Goal: Task Accomplishment & Management: Manage account settings

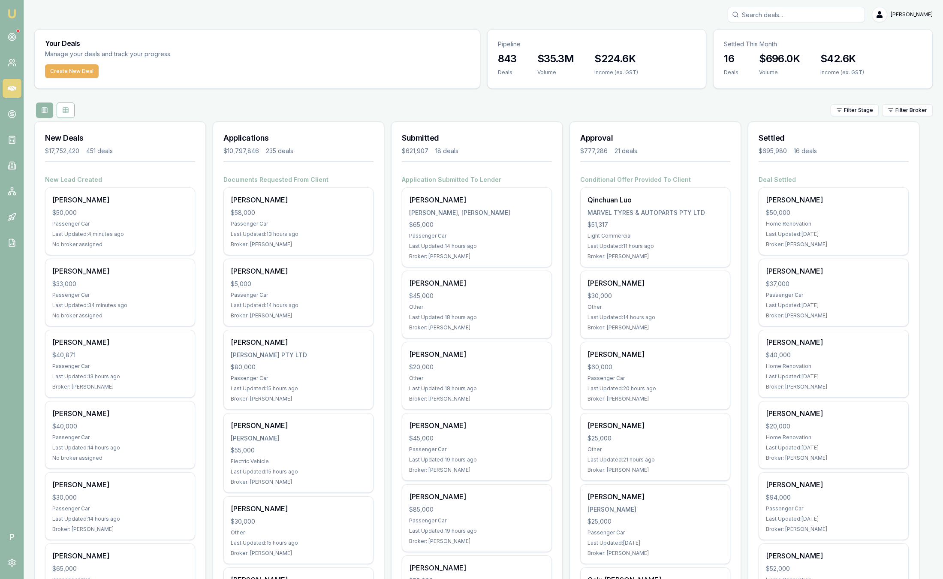
click at [791, 156] on div "Settled $695,980 16 deals" at bounding box center [834, 149] width 171 height 54
click at [898, 117] on div "Filter Stage Filter Broker" at bounding box center [483, 110] width 899 height 15
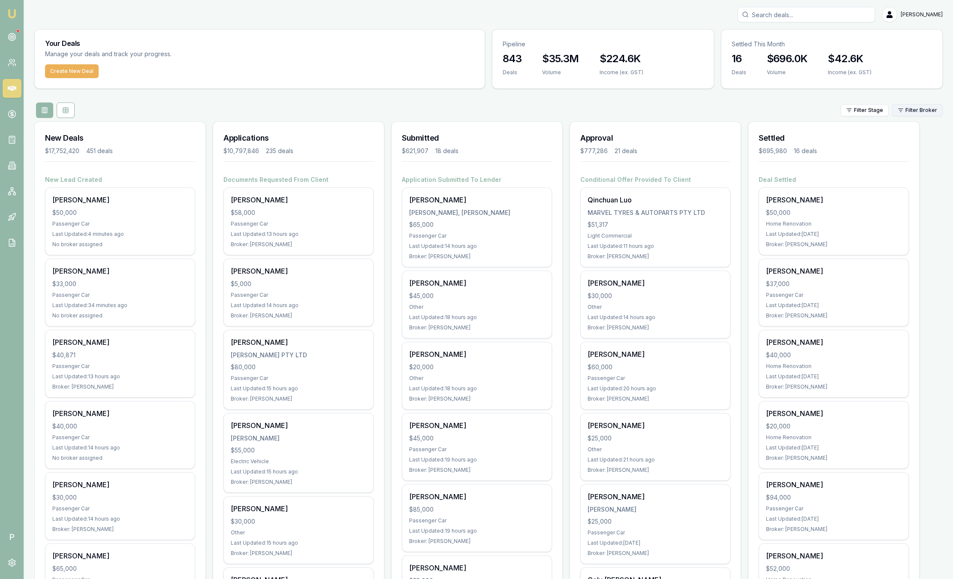
click at [909, 104] on html "Emu Broker P Sam Crouch Toggle Menu Your Deals Manage your deals and track your…" at bounding box center [476, 289] width 953 height 579
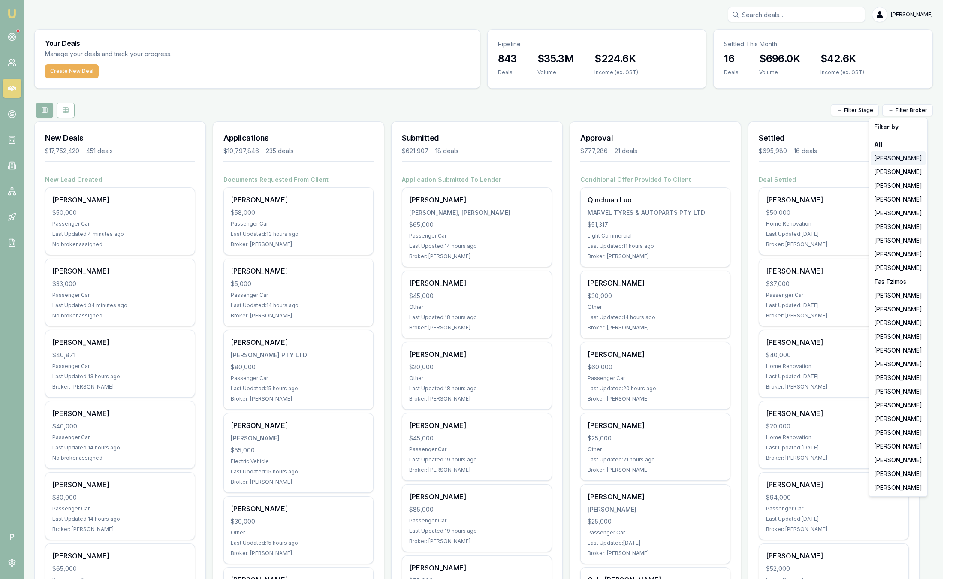
click at [877, 158] on div "[PERSON_NAME]" at bounding box center [898, 158] width 55 height 14
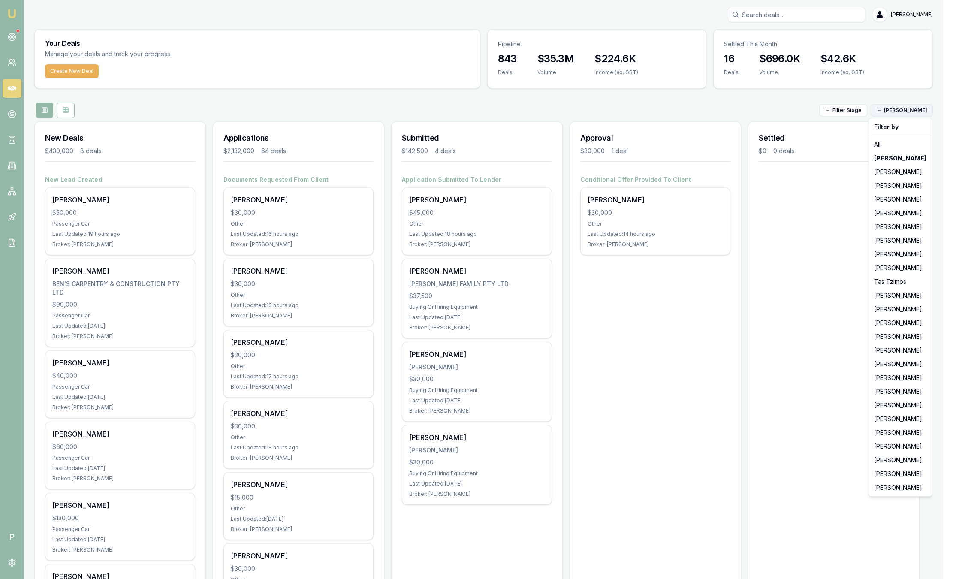
click at [918, 114] on html "Emu Broker P Sam Crouch Toggle Menu Your Deals Manage your deals and track your…" at bounding box center [476, 289] width 953 height 579
click at [888, 199] on div "[PERSON_NAME]" at bounding box center [900, 200] width 59 height 14
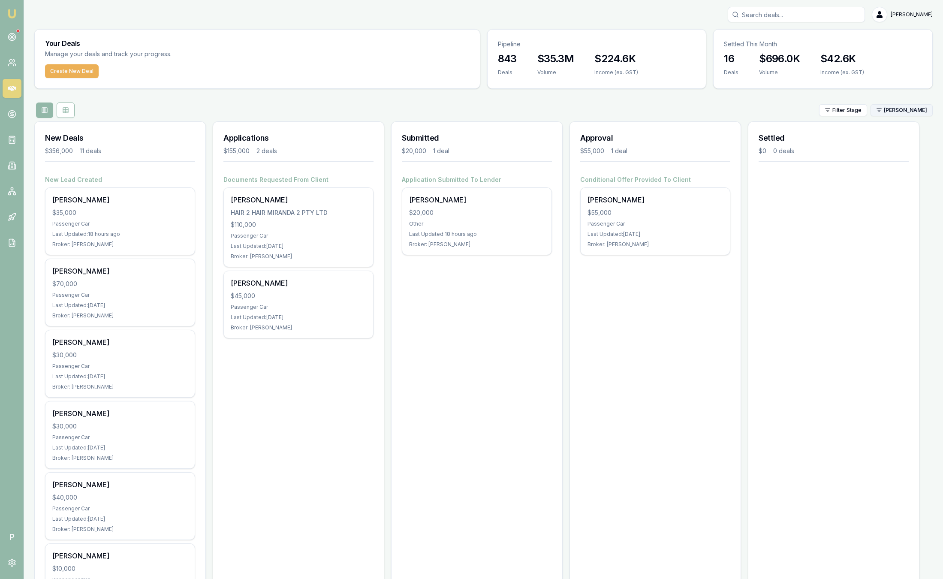
click at [907, 110] on html "Emu Broker P Sam Crouch Toggle Menu Your Deals Manage your deals and track your…" at bounding box center [471, 289] width 943 height 579
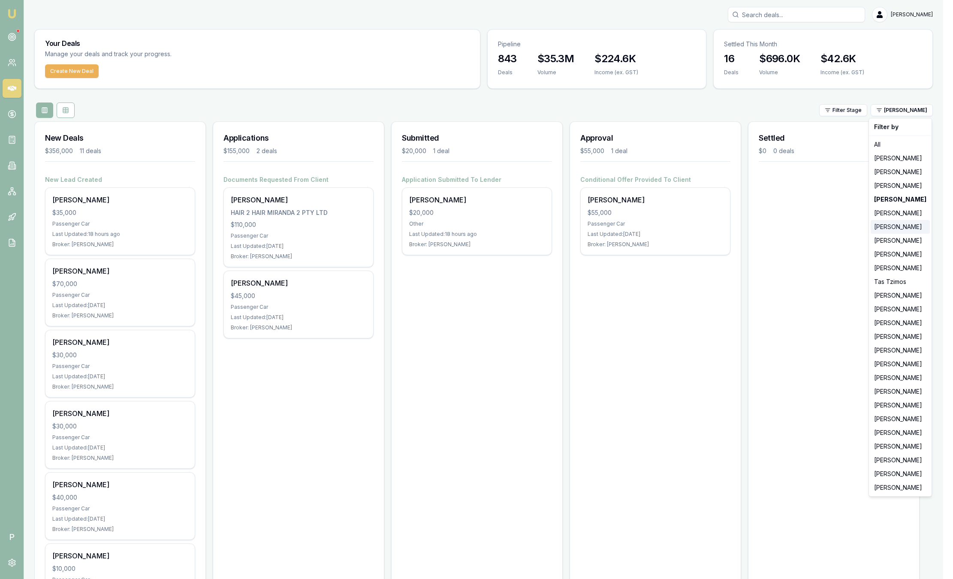
click at [890, 223] on div "[PERSON_NAME]" at bounding box center [900, 227] width 59 height 14
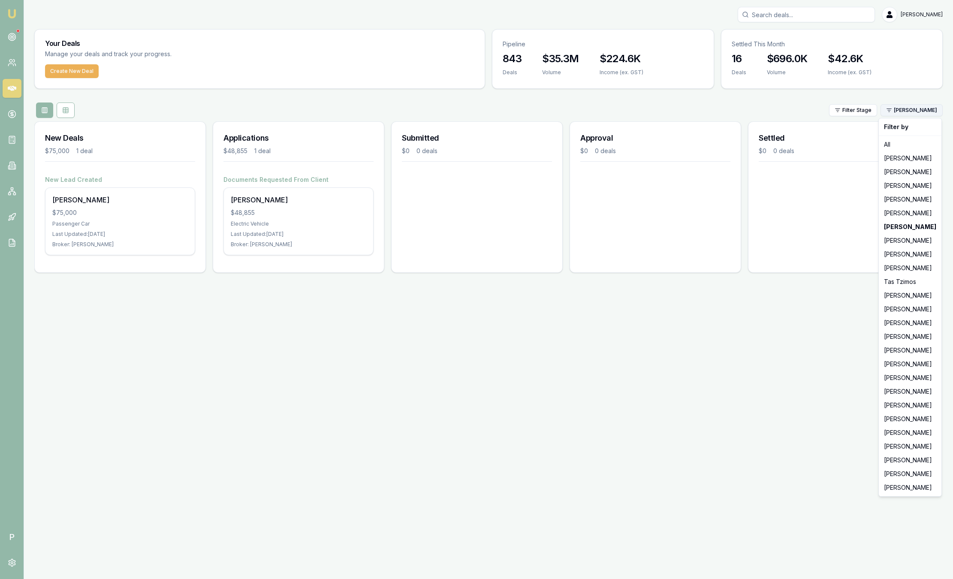
click at [918, 113] on html "Emu Broker P Sam Crouch Toggle Menu Your Deals Manage your deals and track your…" at bounding box center [476, 289] width 953 height 579
click at [898, 238] on div "[PERSON_NAME]" at bounding box center [910, 241] width 59 height 14
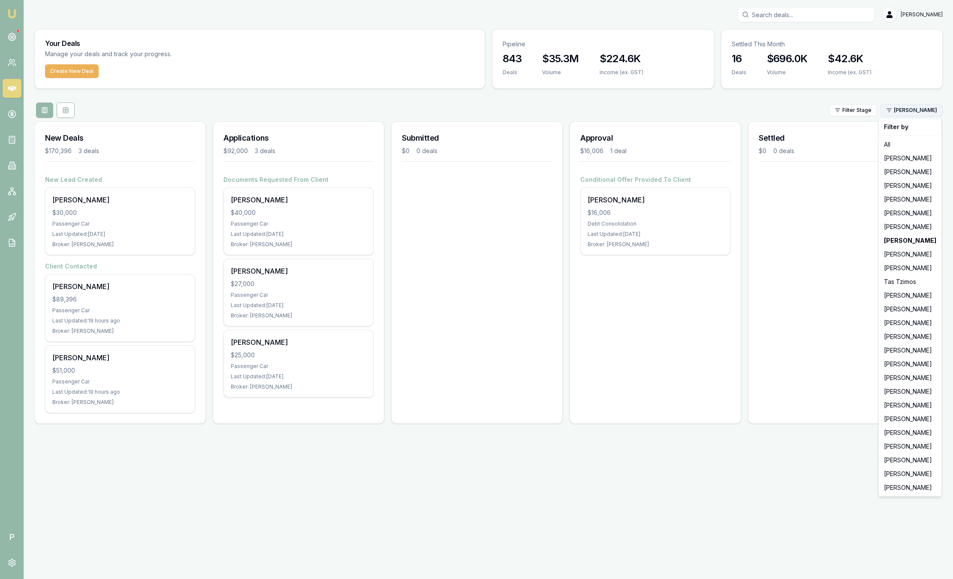
click at [930, 108] on html "Emu Broker P Sam Crouch Toggle Menu Your Deals Manage your deals and track your…" at bounding box center [476, 289] width 953 height 579
click at [905, 255] on div "[PERSON_NAME]" at bounding box center [910, 255] width 59 height 14
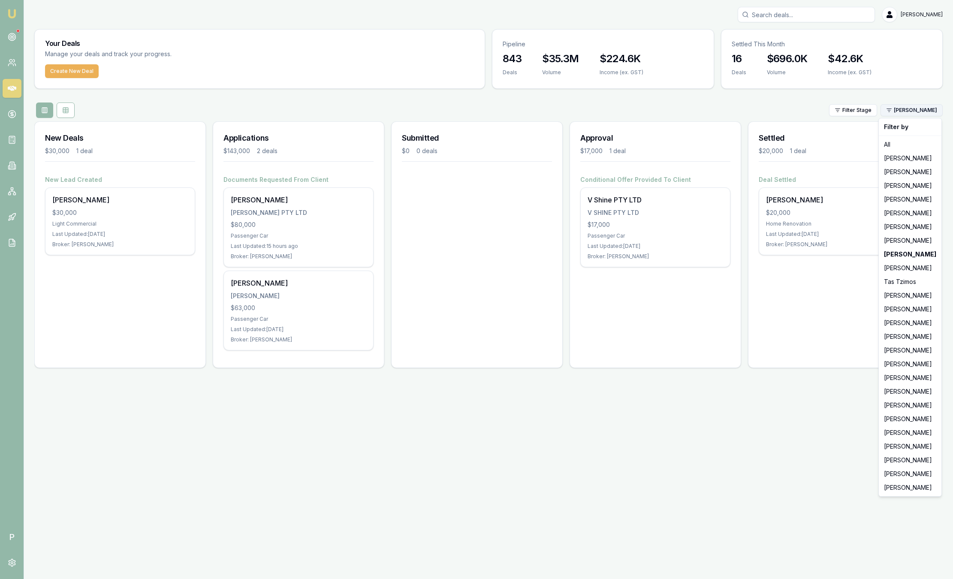
click at [903, 114] on html "Emu Broker P Sam Crouch Toggle Menu Your Deals Manage your deals and track your…" at bounding box center [476, 289] width 953 height 579
click at [885, 307] on div "[PERSON_NAME]" at bounding box center [910, 309] width 59 height 14
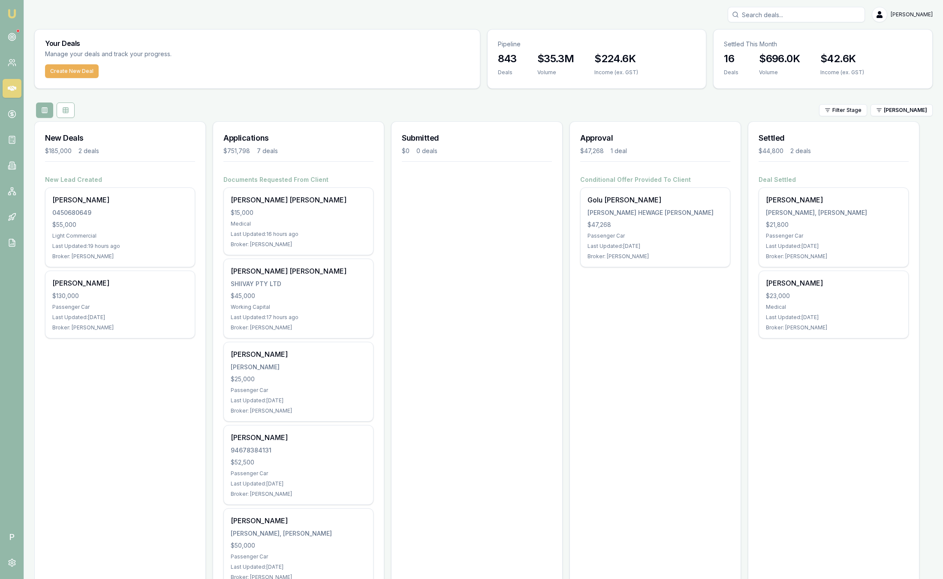
click at [916, 116] on div "Filter Stage Pinkesh Patel" at bounding box center [483, 110] width 899 height 15
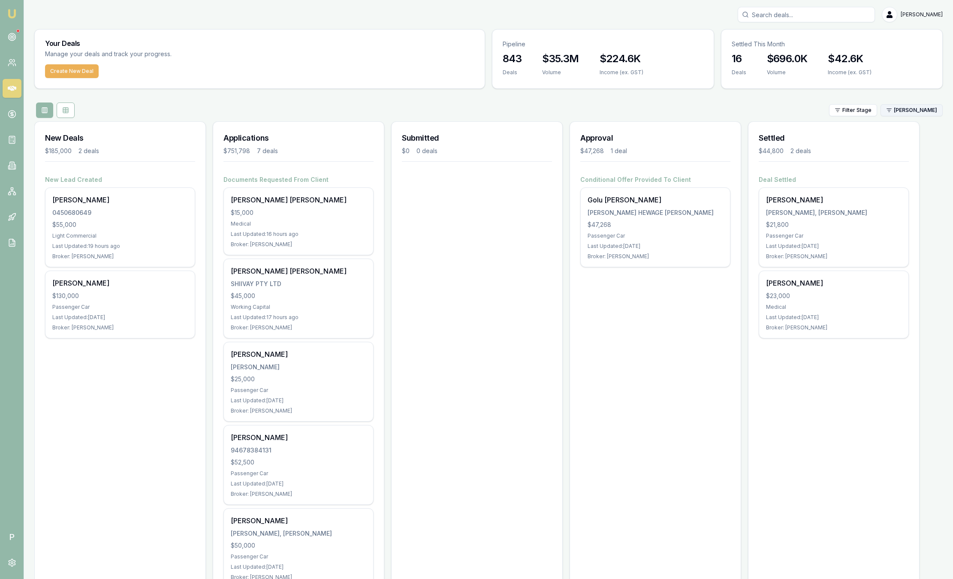
click at [916, 114] on html "Emu Broker P Sam Crouch Toggle Menu Your Deals Manage your deals and track your…" at bounding box center [476, 289] width 953 height 579
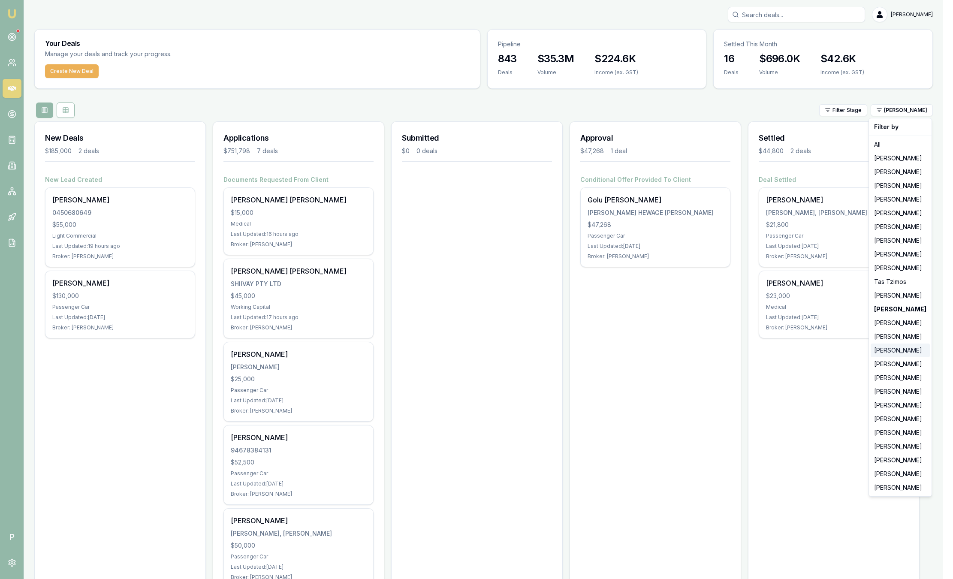
click at [897, 349] on div "[PERSON_NAME]" at bounding box center [900, 351] width 59 height 14
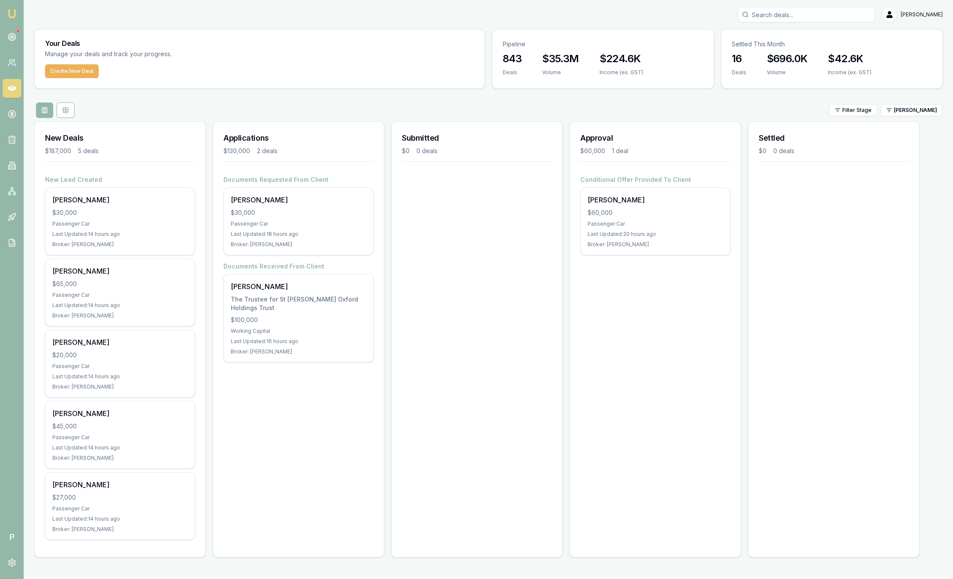
click at [897, 349] on div "Settled $0 0 deals" at bounding box center [834, 339] width 172 height 436
click at [912, 115] on html "Emu Broker P Sam Crouch Toggle Menu Your Deals Manage your deals and track your…" at bounding box center [476, 289] width 953 height 579
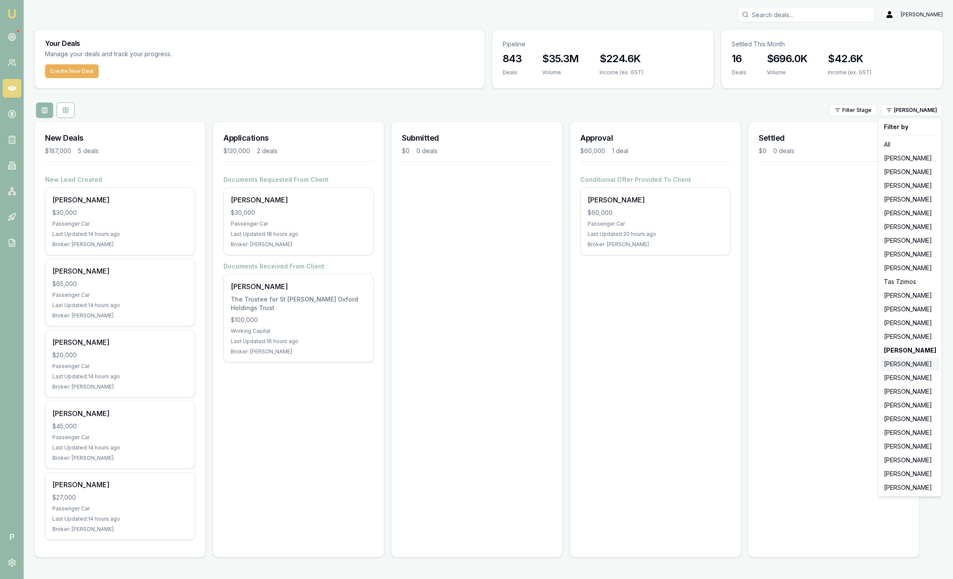
click at [900, 365] on div "[PERSON_NAME]" at bounding box center [910, 364] width 59 height 14
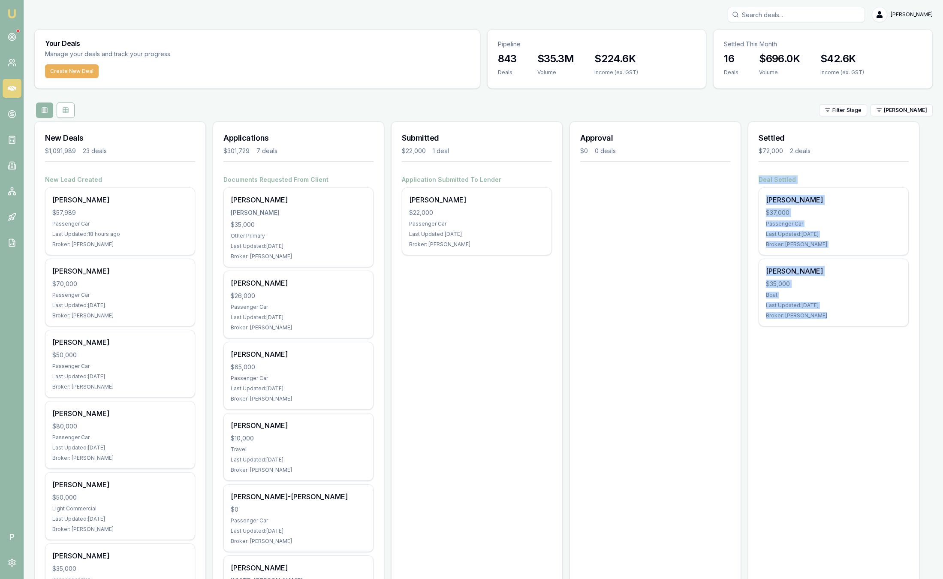
click at [866, 134] on h3 "Settled" at bounding box center [834, 138] width 150 height 12
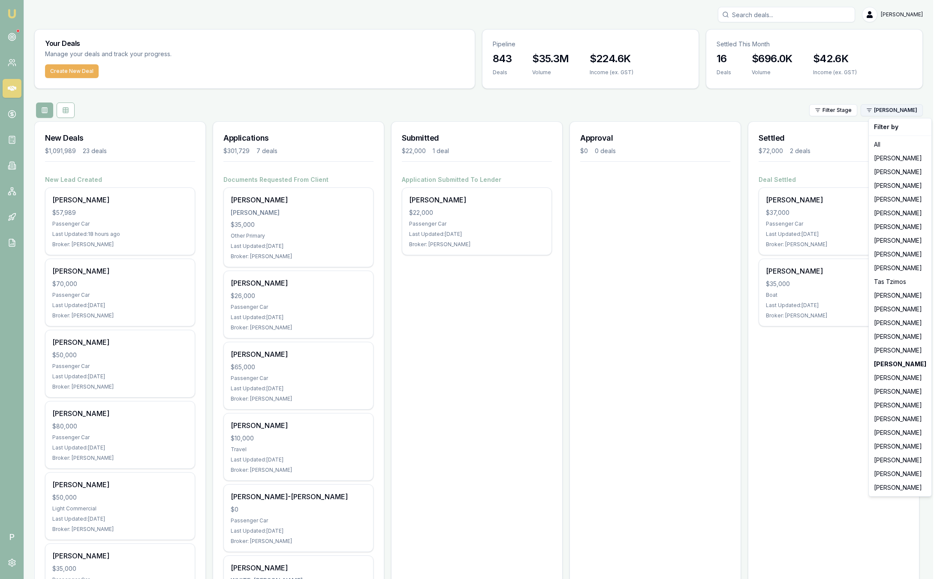
click at [898, 109] on html "Emu Broker P Sam Crouch Toggle Menu Your Deals Manage your deals and track your…" at bounding box center [471, 289] width 943 height 579
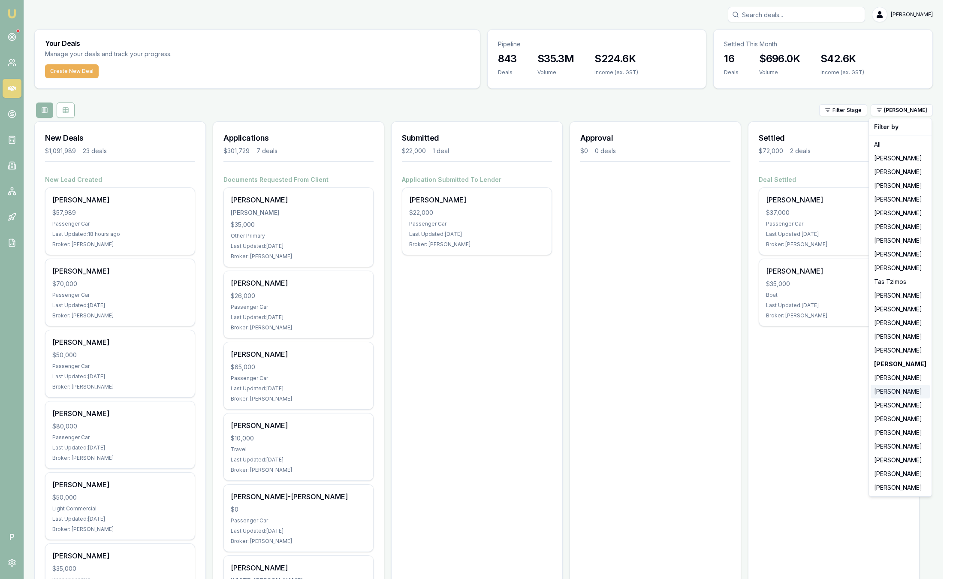
click at [900, 389] on div "[PERSON_NAME]" at bounding box center [900, 392] width 59 height 14
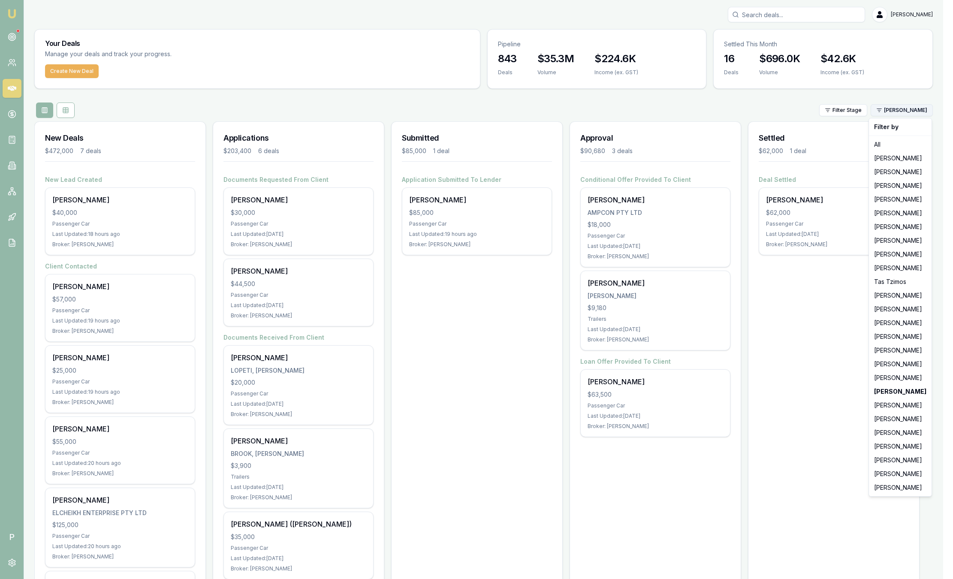
click at [896, 113] on html "Emu Broker P Sam Crouch Toggle Menu Your Deals Manage your deals and track your…" at bounding box center [476, 289] width 953 height 579
click at [883, 404] on div "[PERSON_NAME]" at bounding box center [900, 406] width 59 height 14
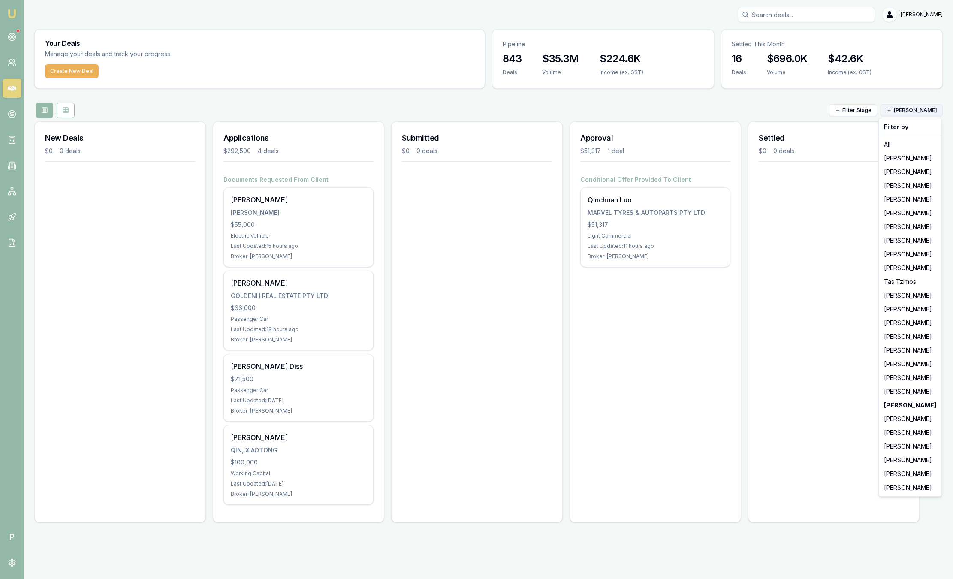
click at [925, 110] on html "Emu Broker P Sam Crouch Toggle Menu Your Deals Manage your deals and track your…" at bounding box center [476, 289] width 953 height 579
click at [893, 418] on div "[PERSON_NAME]" at bounding box center [910, 419] width 59 height 14
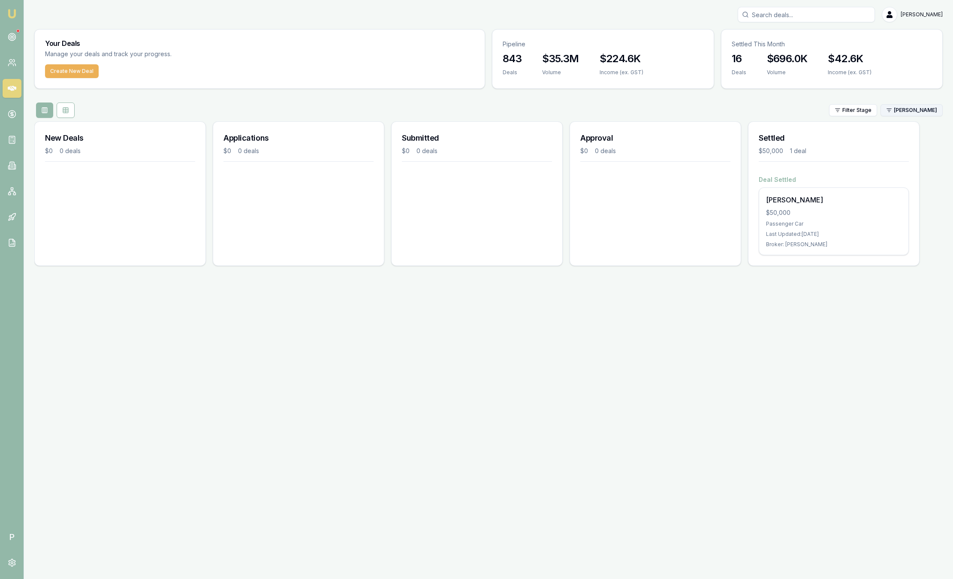
click at [886, 111] on html "Emu Broker P Sam Crouch Toggle Menu Your Deals Manage your deals and track your…" at bounding box center [476, 289] width 953 height 579
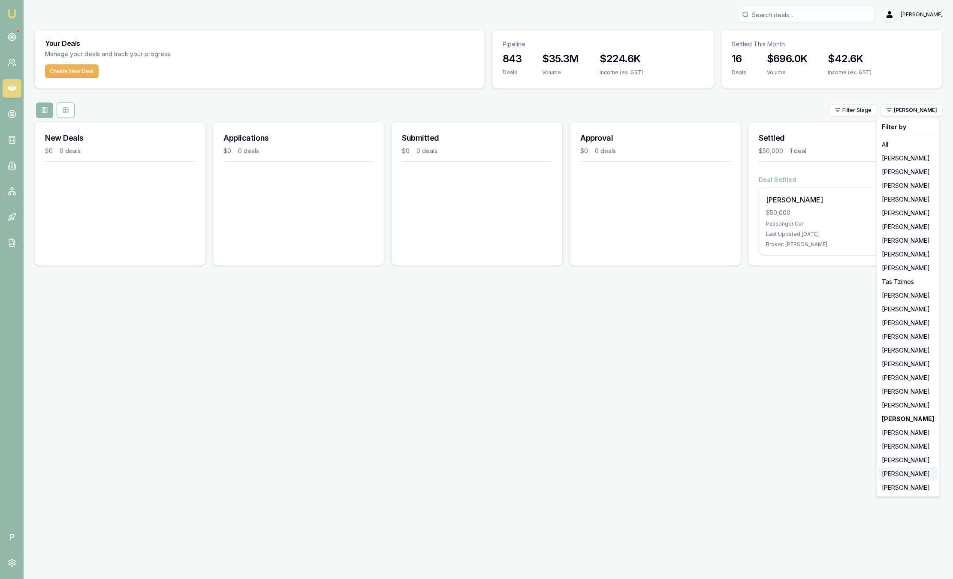
click at [888, 477] on div "[PERSON_NAME]" at bounding box center [908, 474] width 59 height 14
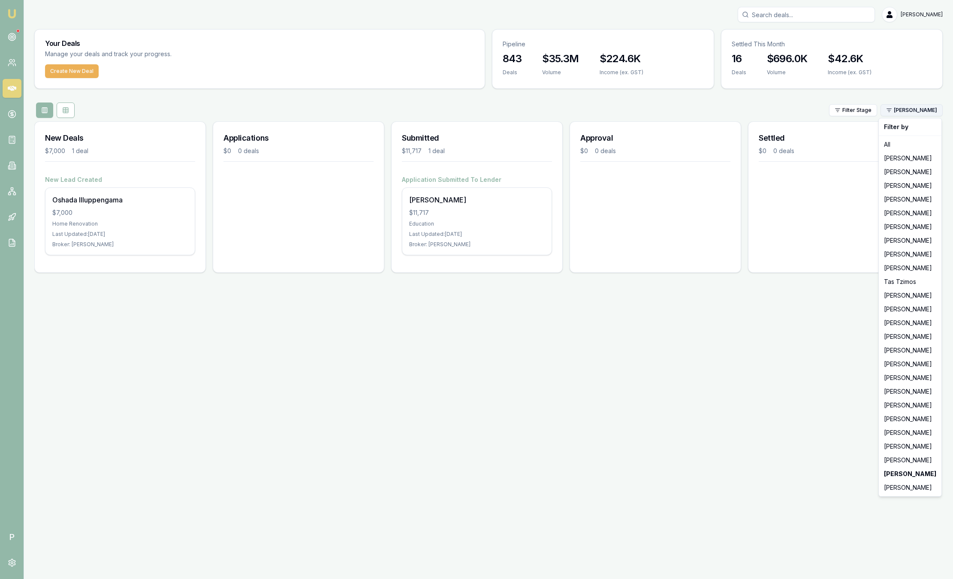
click at [901, 112] on html "Emu Broker P Sam Crouch Toggle Menu Your Deals Manage your deals and track your…" at bounding box center [476, 289] width 953 height 579
click at [892, 485] on div "[PERSON_NAME]" at bounding box center [910, 488] width 59 height 14
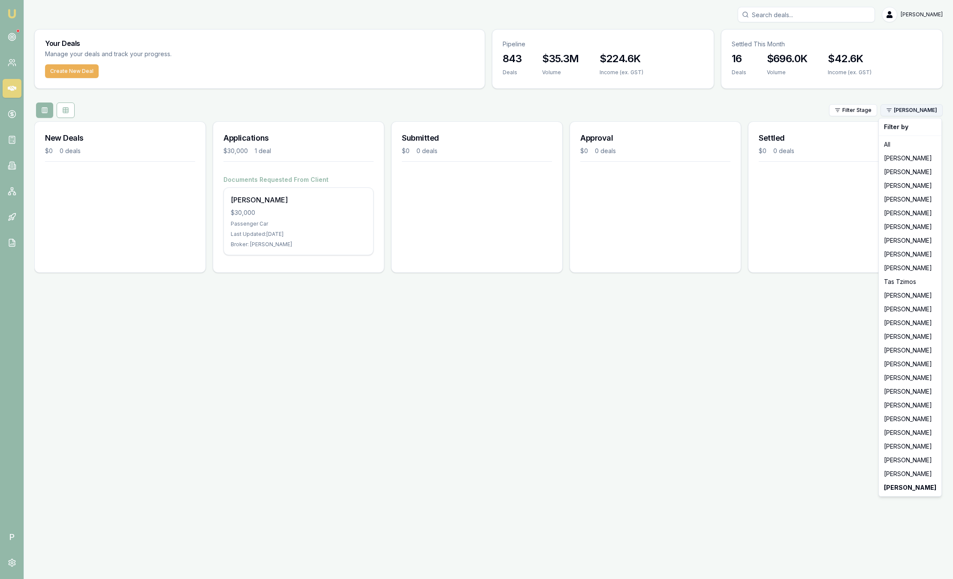
click at [894, 111] on html "Emu Broker P Sam Crouch Toggle Menu Your Deals Manage your deals and track your…" at bounding box center [476, 289] width 953 height 579
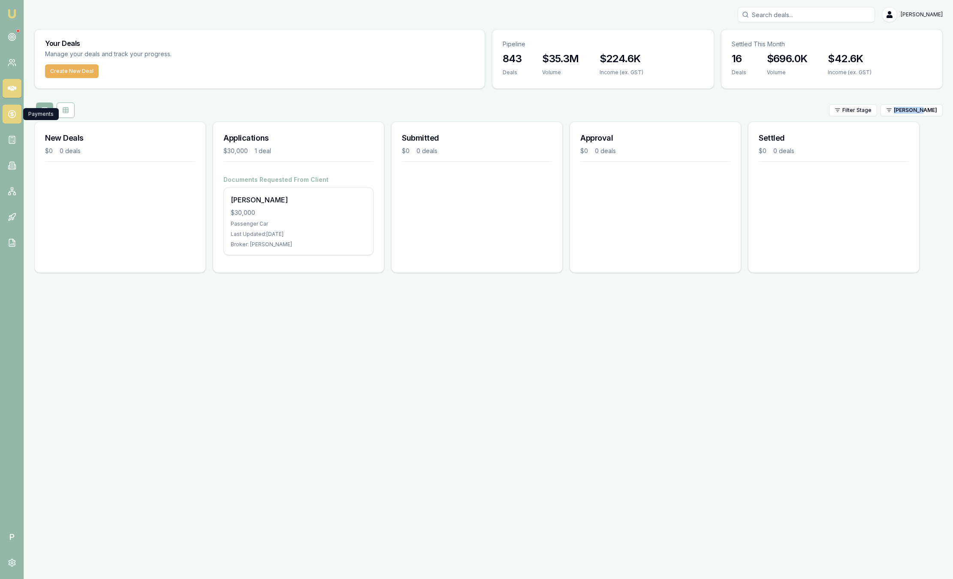
click at [13, 115] on icon at bounding box center [12, 114] width 9 height 9
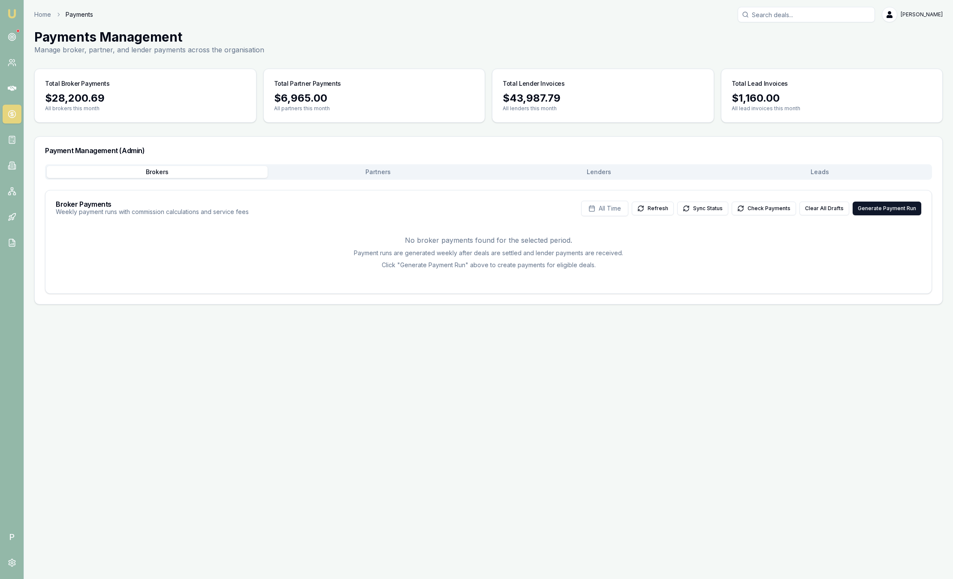
click at [813, 180] on div "Brokers Partners Lenders Leads Broker Payments Weekly payment runs with commiss…" at bounding box center [488, 229] width 887 height 130
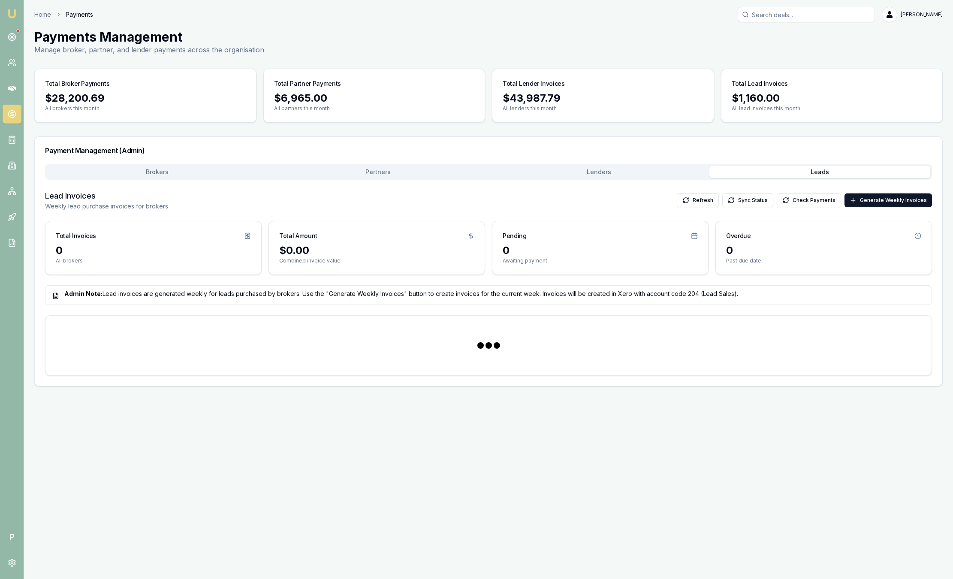
click at [814, 177] on button "Leads" at bounding box center [819, 172] width 221 height 12
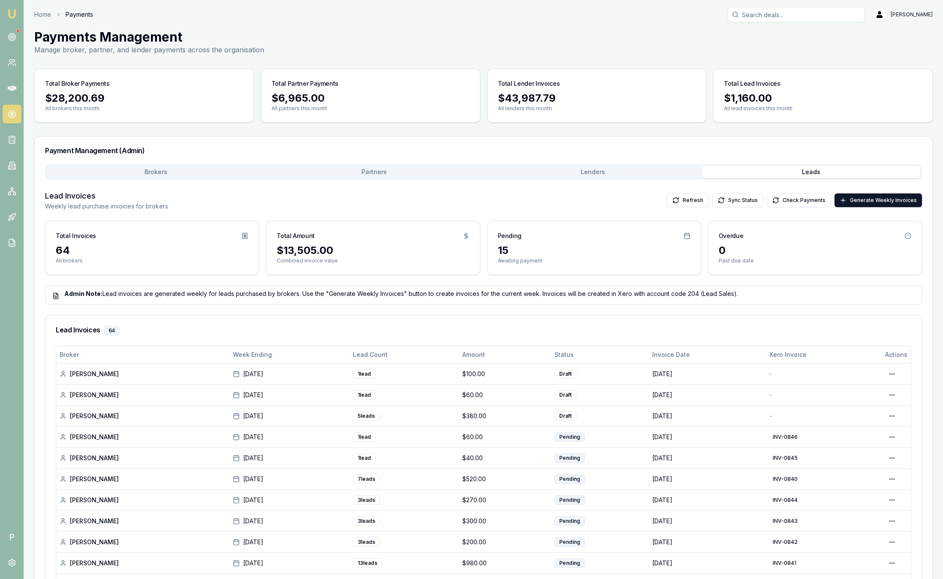
click at [814, 177] on button "Leads" at bounding box center [811, 172] width 218 height 12
click at [781, 192] on button "Check Payments" at bounding box center [799, 199] width 64 height 14
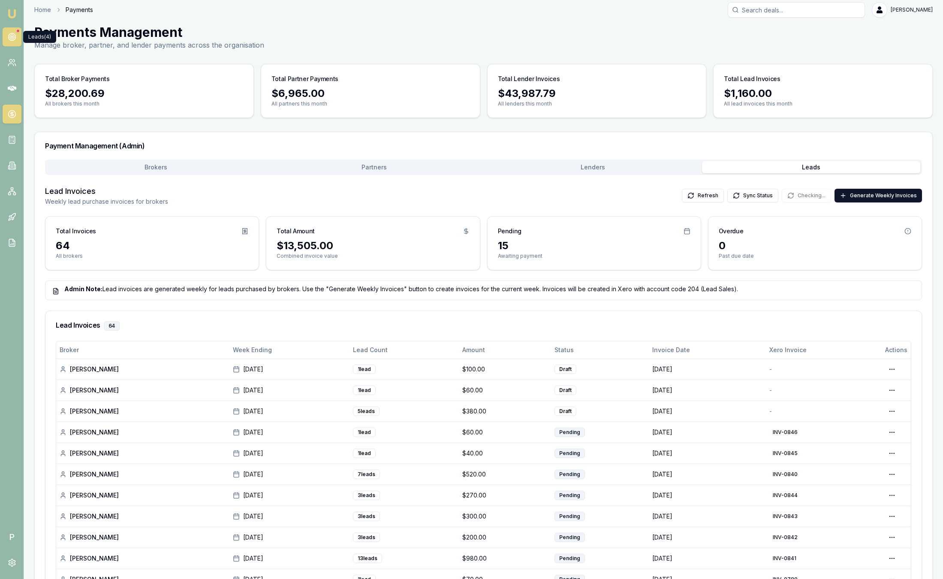
click at [15, 36] on circle at bounding box center [11, 36] width 7 height 7
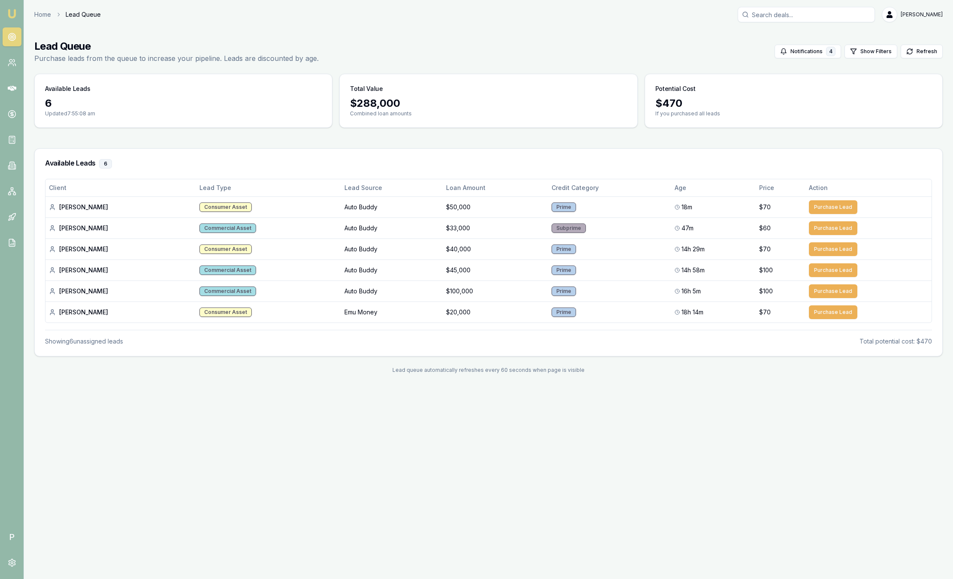
click at [9, 8] on link "Emu Broker" at bounding box center [12, 14] width 14 height 14
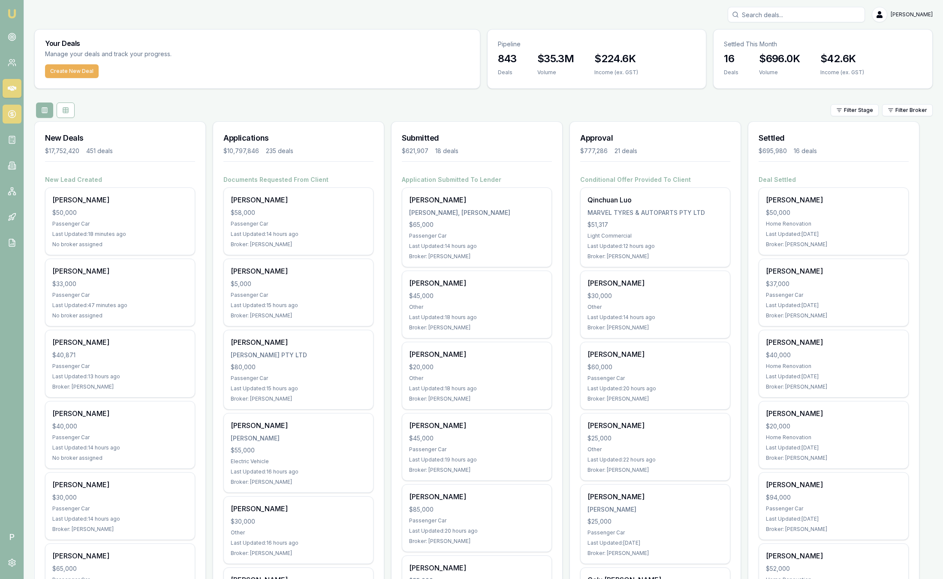
click at [14, 115] on icon at bounding box center [12, 114] width 9 height 9
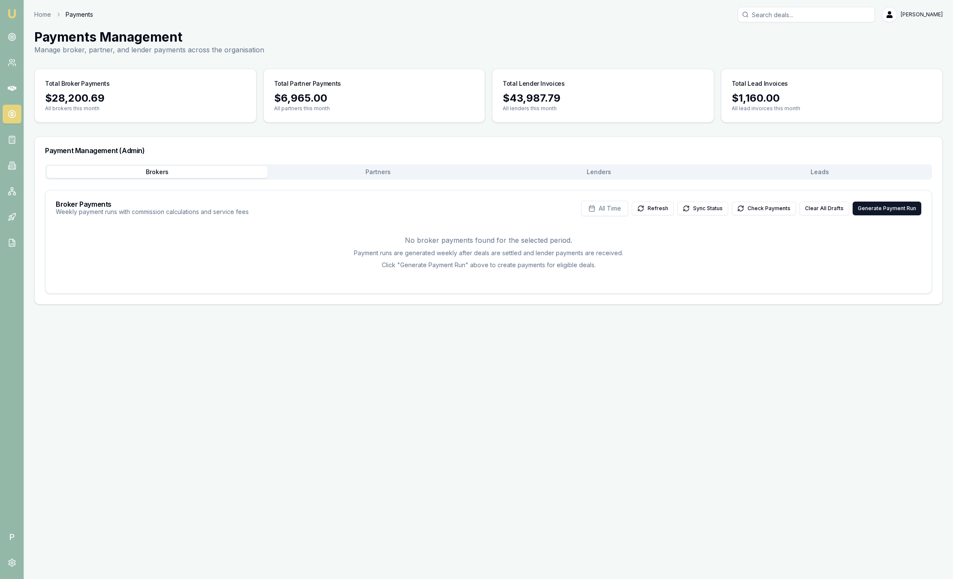
click at [776, 170] on button "Leads" at bounding box center [819, 172] width 221 height 12
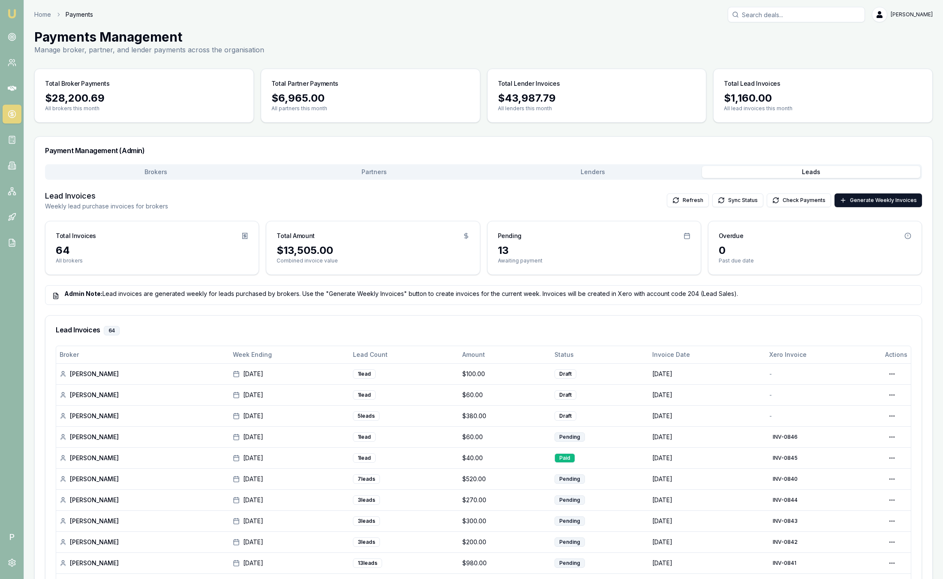
click at [775, 170] on button "Leads" at bounding box center [811, 172] width 218 height 12
drag, startPoint x: 775, startPoint y: 170, endPoint x: 532, endPoint y: 305, distance: 277.3
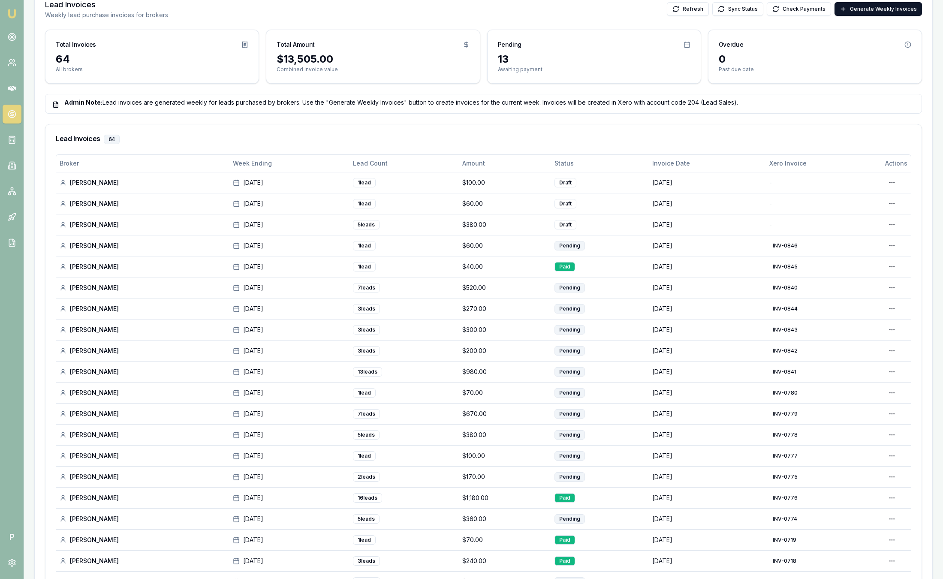
scroll to position [267, 0]
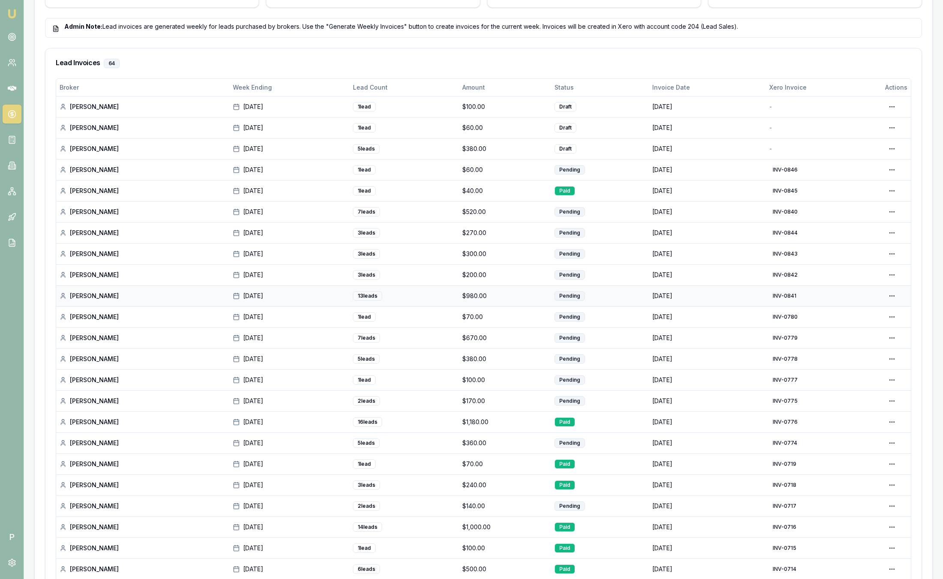
click at [532, 305] on td "$980.00" at bounding box center [505, 295] width 92 height 21
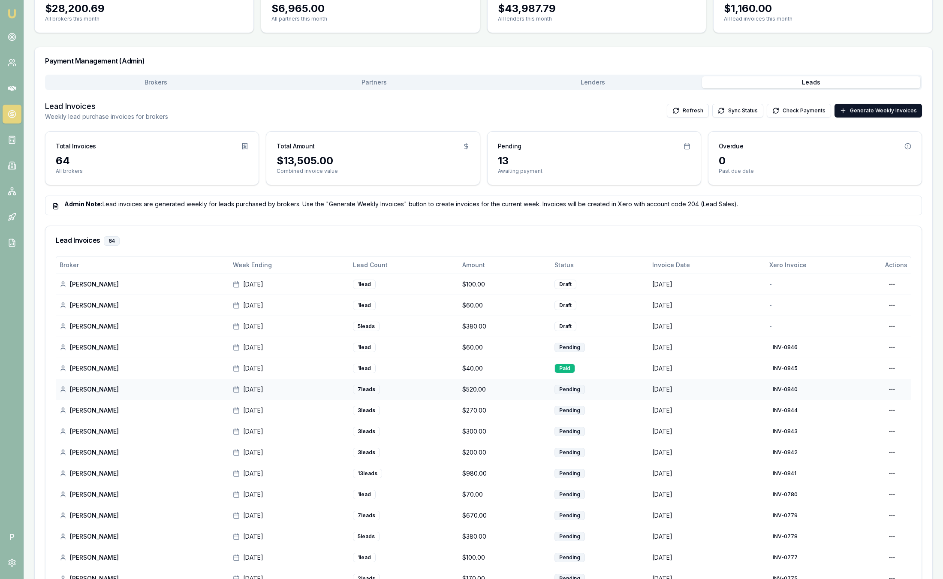
scroll to position [0, 0]
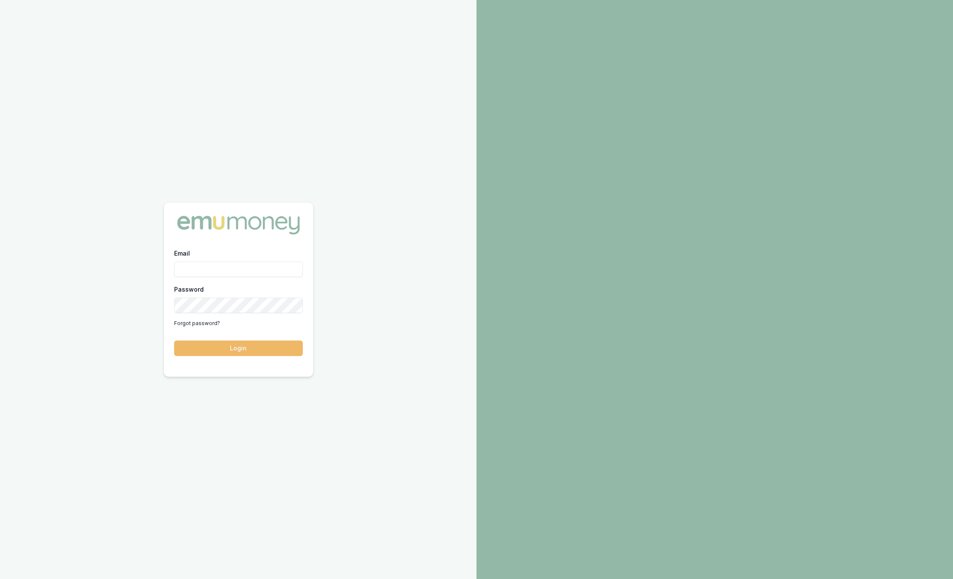
type input "sam.crouch@emumoney.com.au"
click at [247, 350] on button "Login" at bounding box center [238, 348] width 129 height 15
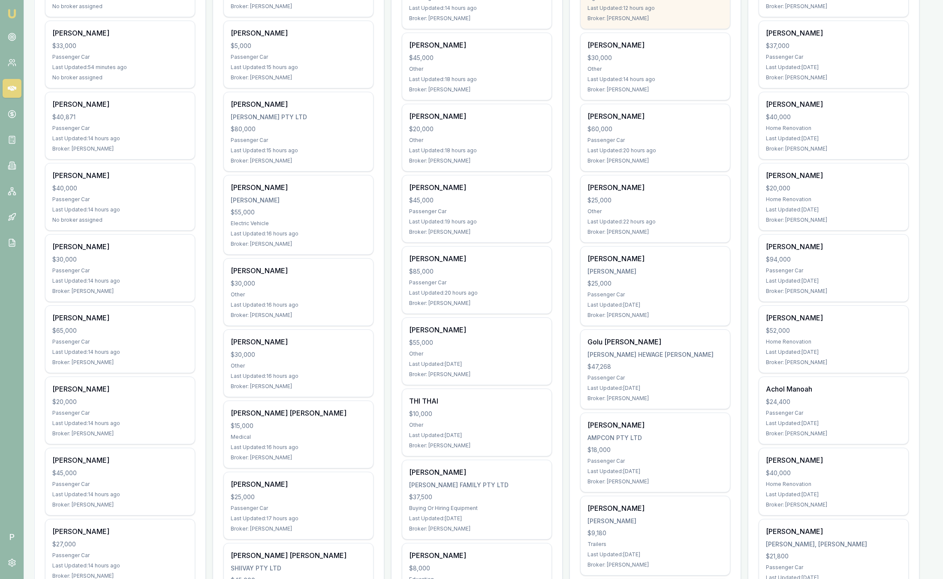
scroll to position [239, 0]
click at [598, 217] on div "Last Updated: 22 hours ago" at bounding box center [656, 220] width 136 height 7
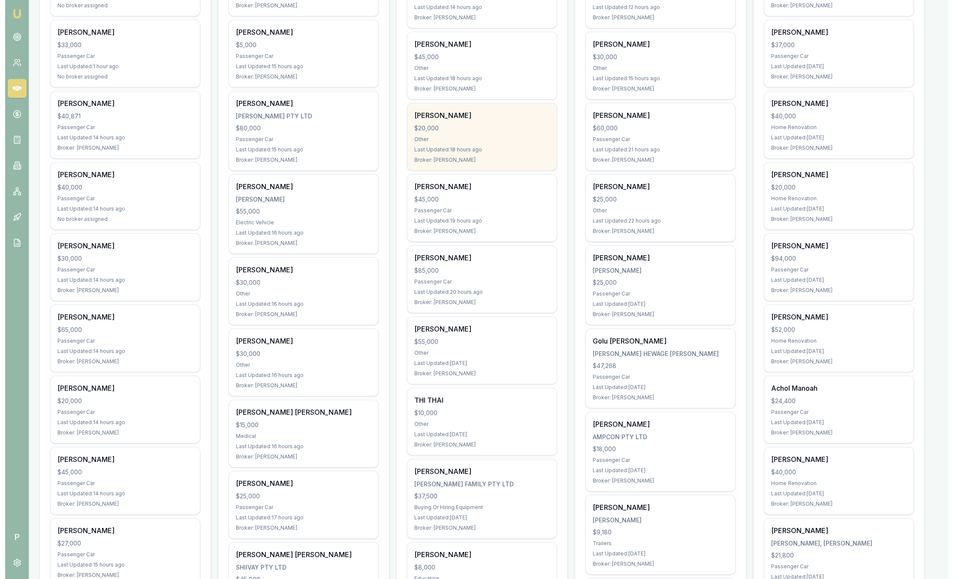
scroll to position [0, 0]
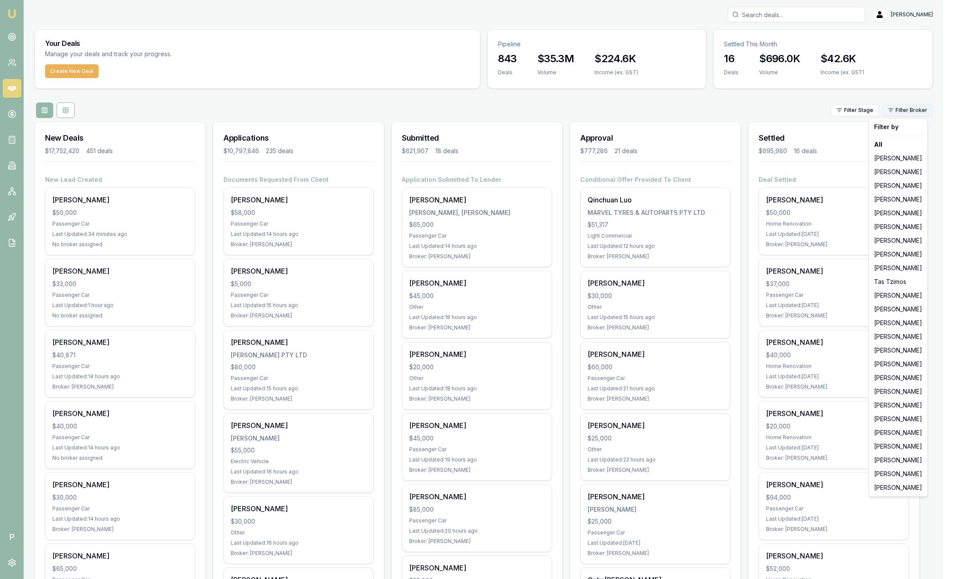
click at [899, 108] on html "Emu Broker P Sam Crouch Toggle Menu Your Deals Manage your deals and track your…" at bounding box center [476, 289] width 953 height 579
click at [877, 483] on div "[PERSON_NAME]" at bounding box center [898, 488] width 55 height 14
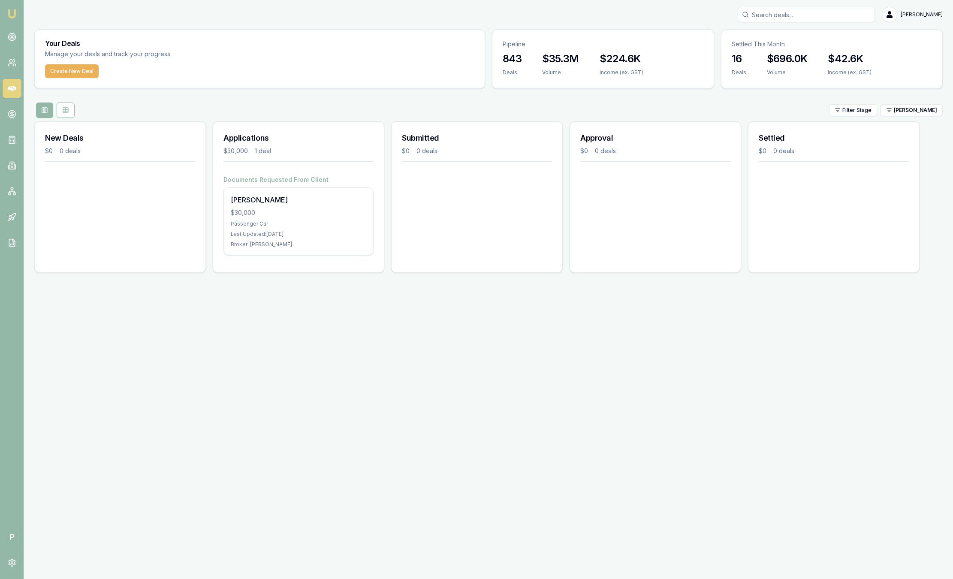
click at [914, 117] on div "Filter Stage Jonathan Myers" at bounding box center [488, 110] width 909 height 15
click at [913, 116] on div "Filter Stage Jonathan Myers" at bounding box center [488, 110] width 909 height 15
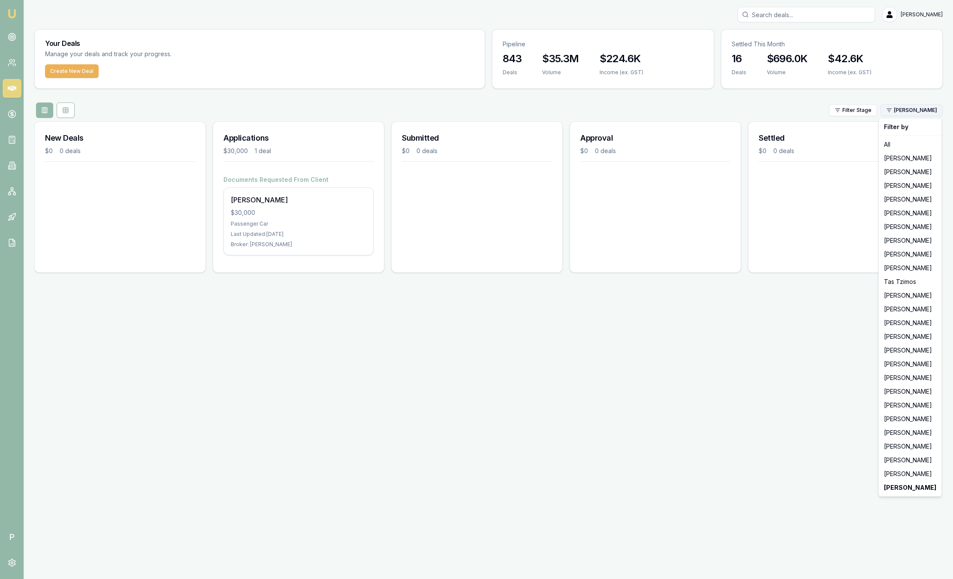
click at [913, 115] on html "Emu Broker P Sam Crouch Toggle Menu Your Deals Manage your deals and track your…" at bounding box center [476, 289] width 953 height 579
click at [899, 401] on div "[PERSON_NAME]" at bounding box center [910, 406] width 59 height 14
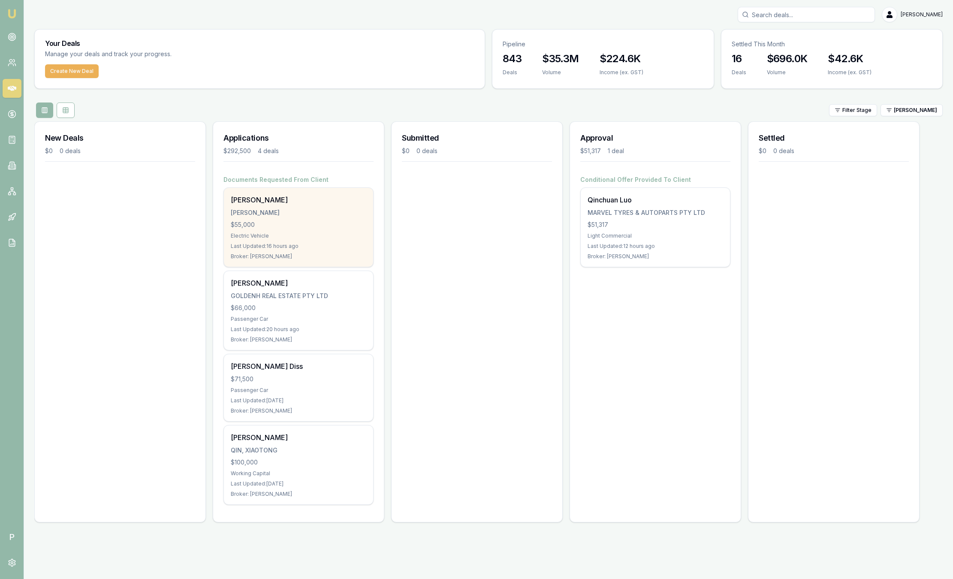
click at [286, 221] on div "$55,000" at bounding box center [299, 224] width 136 height 9
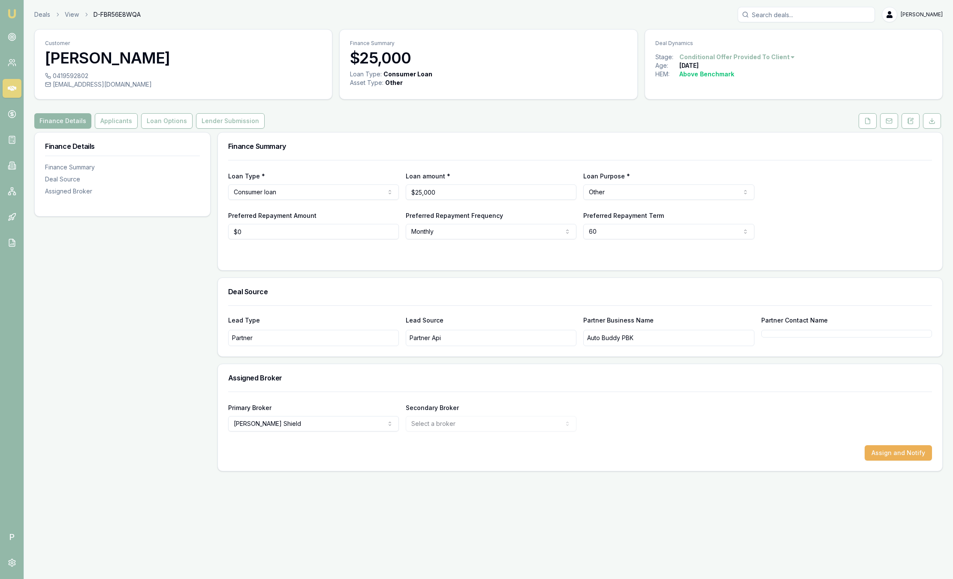
drag, startPoint x: 0, startPoint y: 0, endPoint x: 13, endPoint y: 12, distance: 17.9
click at [13, 12] on img at bounding box center [12, 14] width 10 height 10
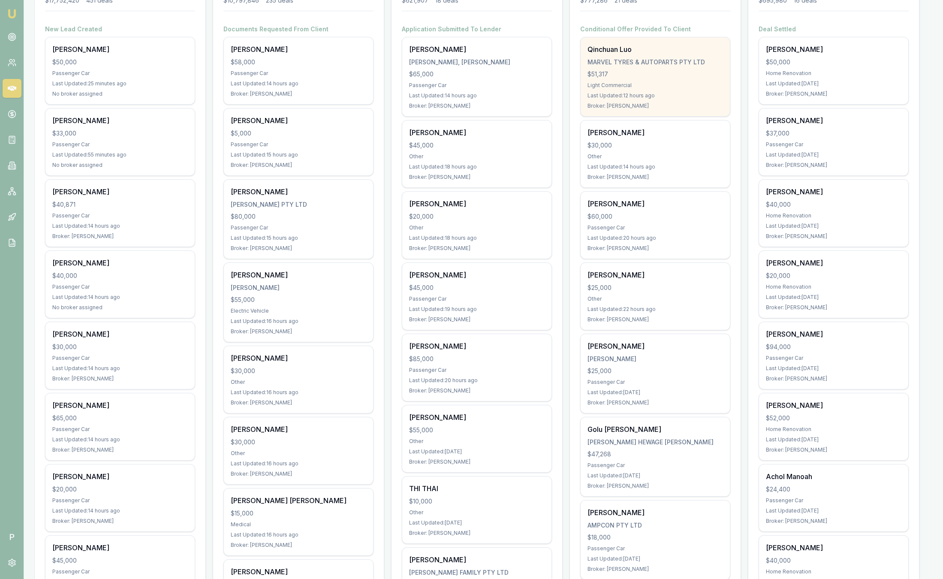
scroll to position [154, 0]
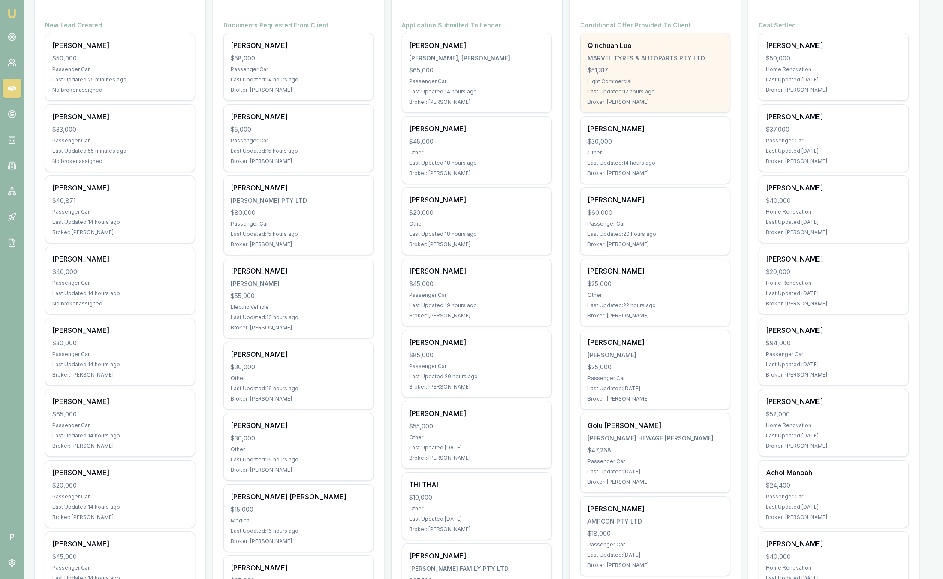
click at [647, 205] on div "Steven Smith $60,000 Passenger Car Last Updated: 20 hours ago Broker: Peter Sar…" at bounding box center [655, 221] width 149 height 67
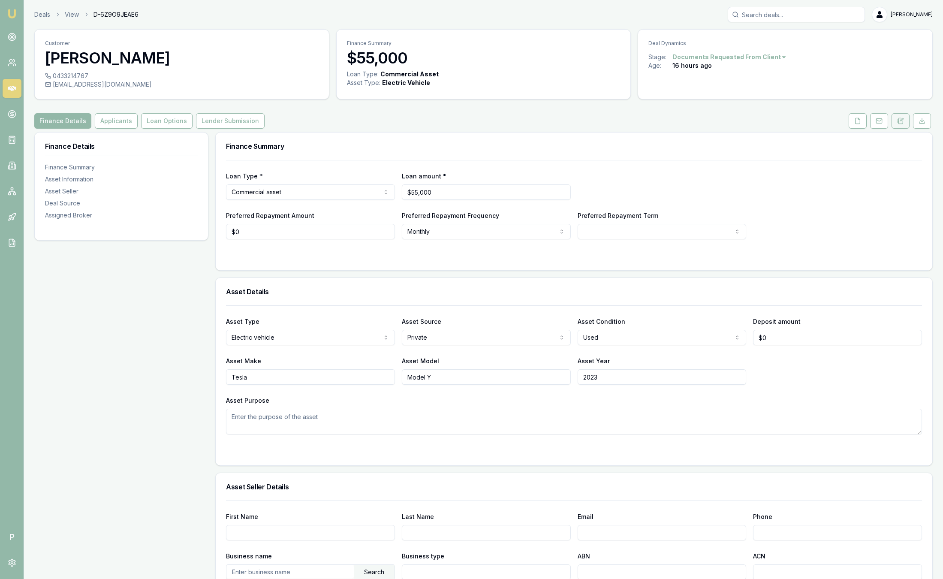
click at [905, 121] on button at bounding box center [901, 120] width 18 height 15
